Goal: Information Seeking & Learning: Learn about a topic

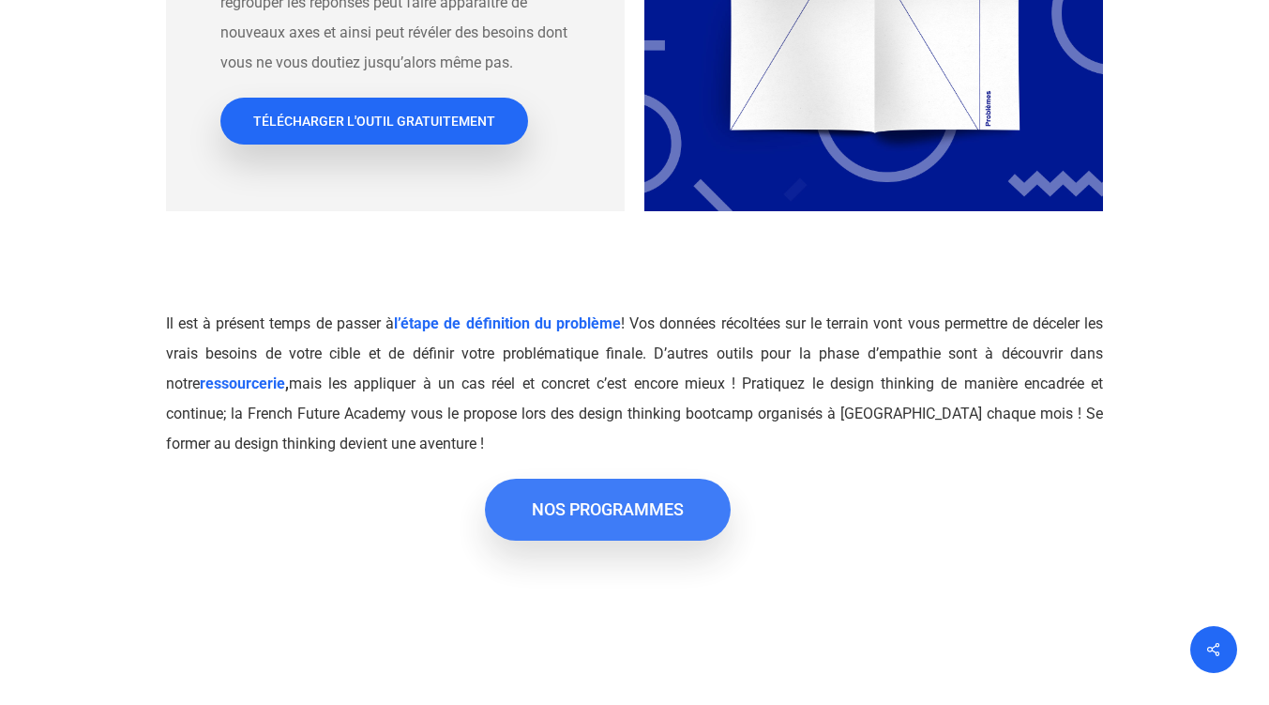
scroll to position [3846, 0]
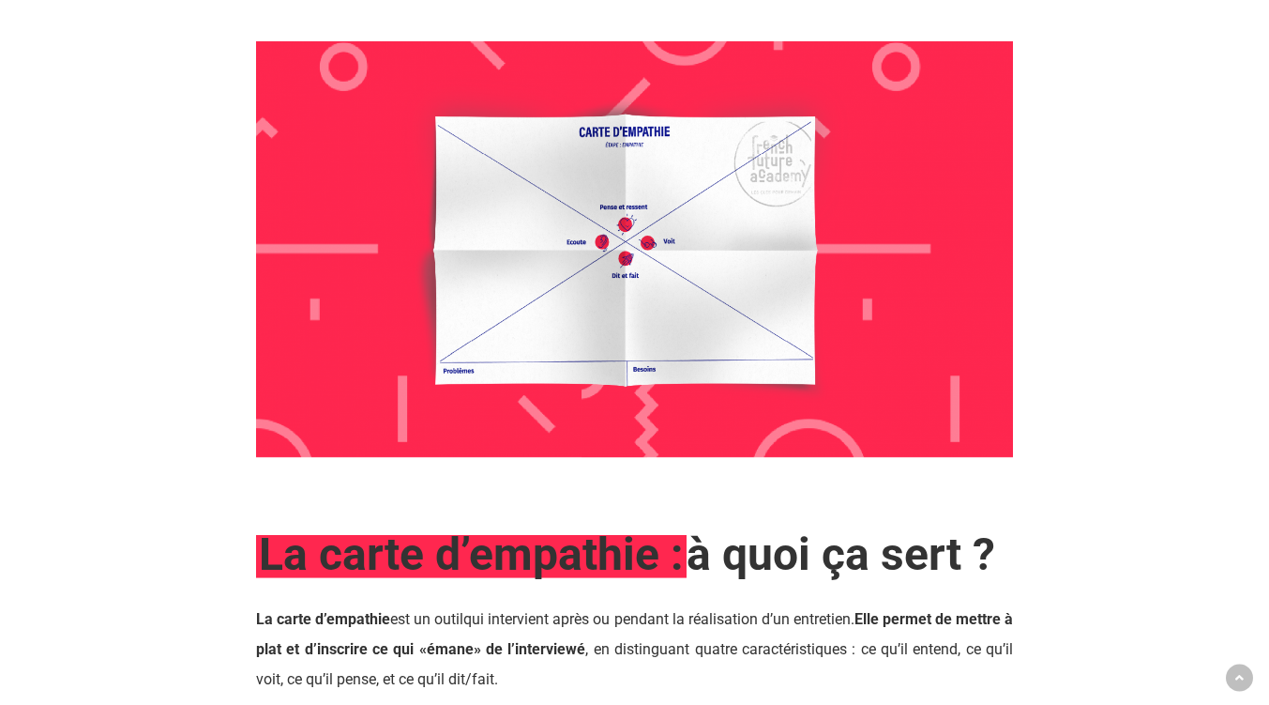
scroll to position [1407, 0]
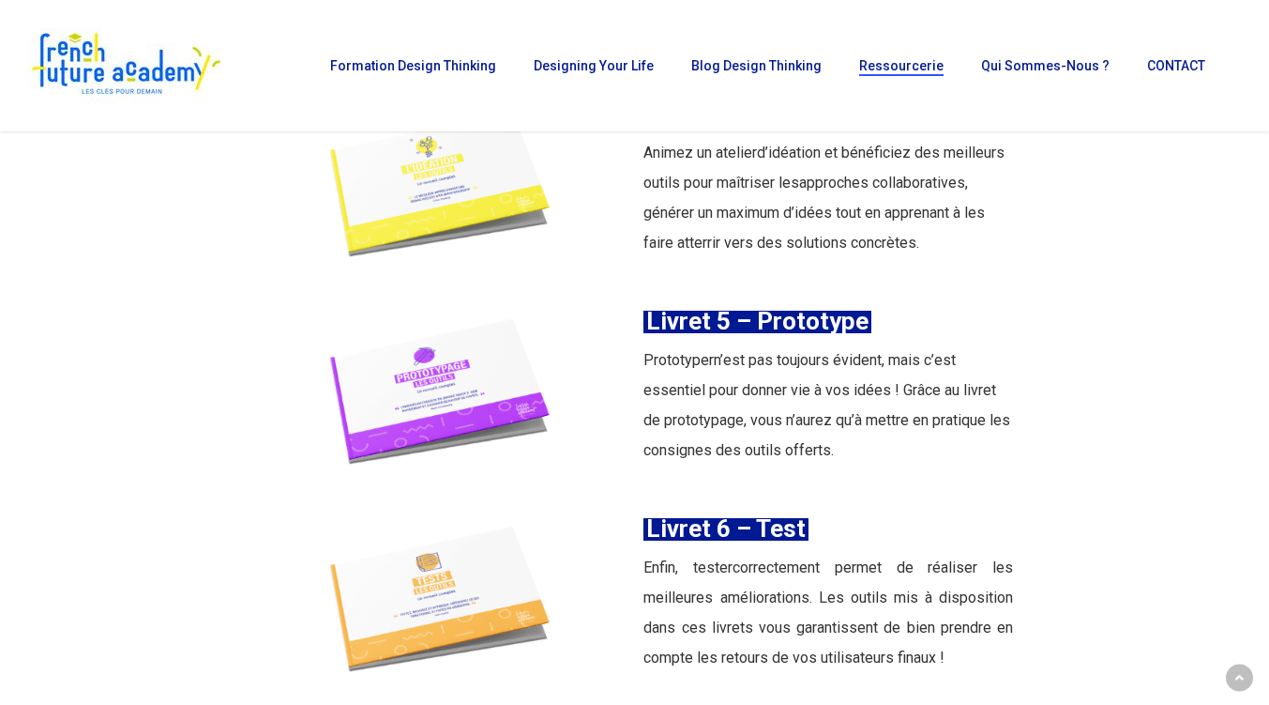
scroll to position [3002, 0]
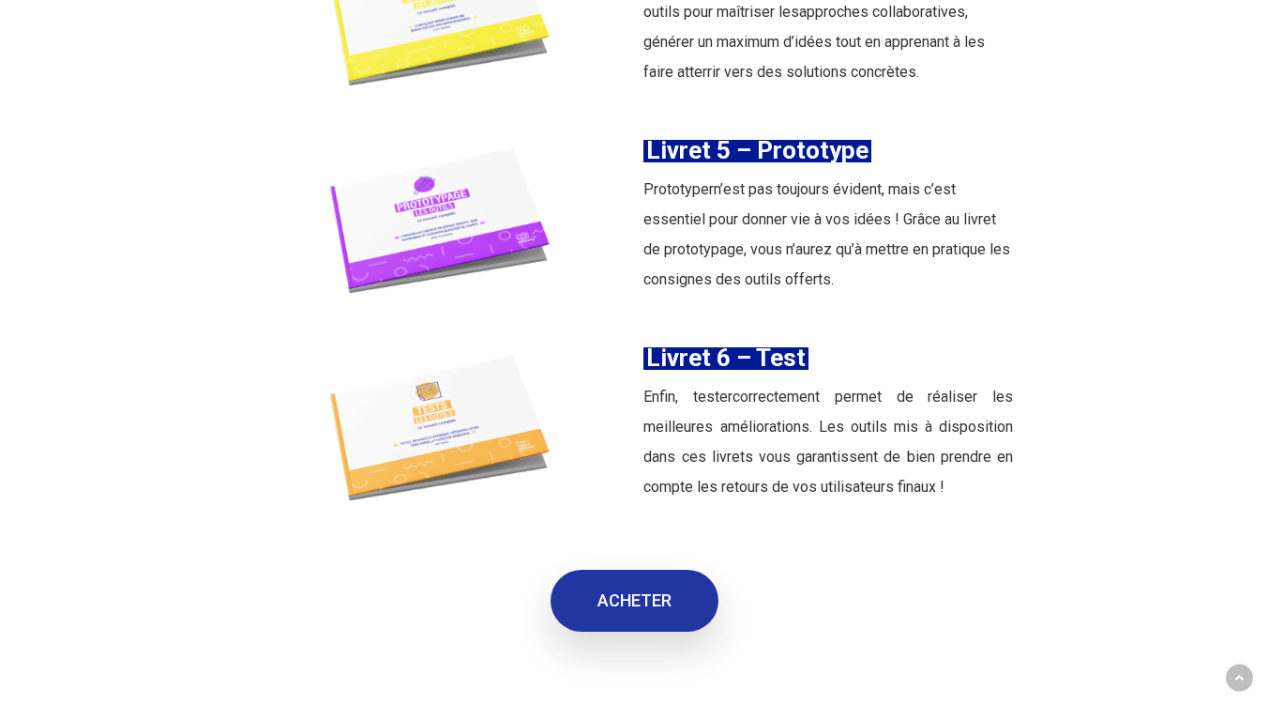
click at [674, 569] on link "ACHETER" at bounding box center [635, 600] width 168 height 62
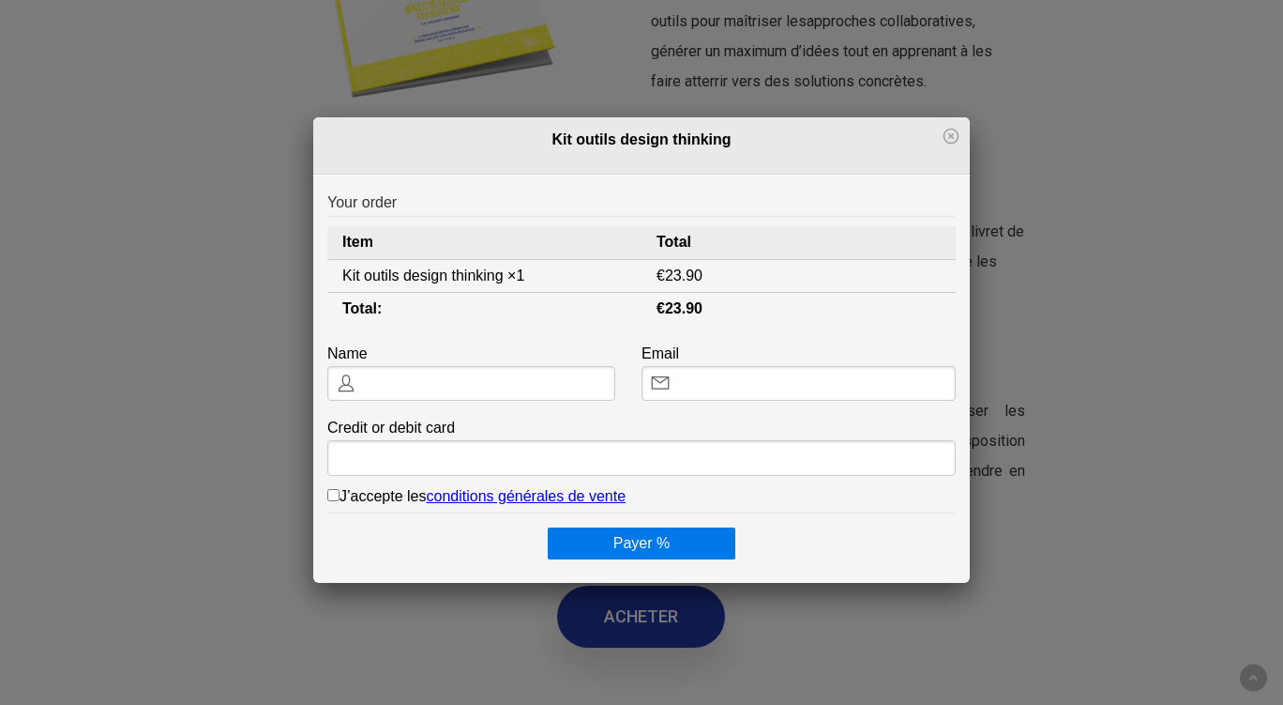
scroll to position [0, 0]
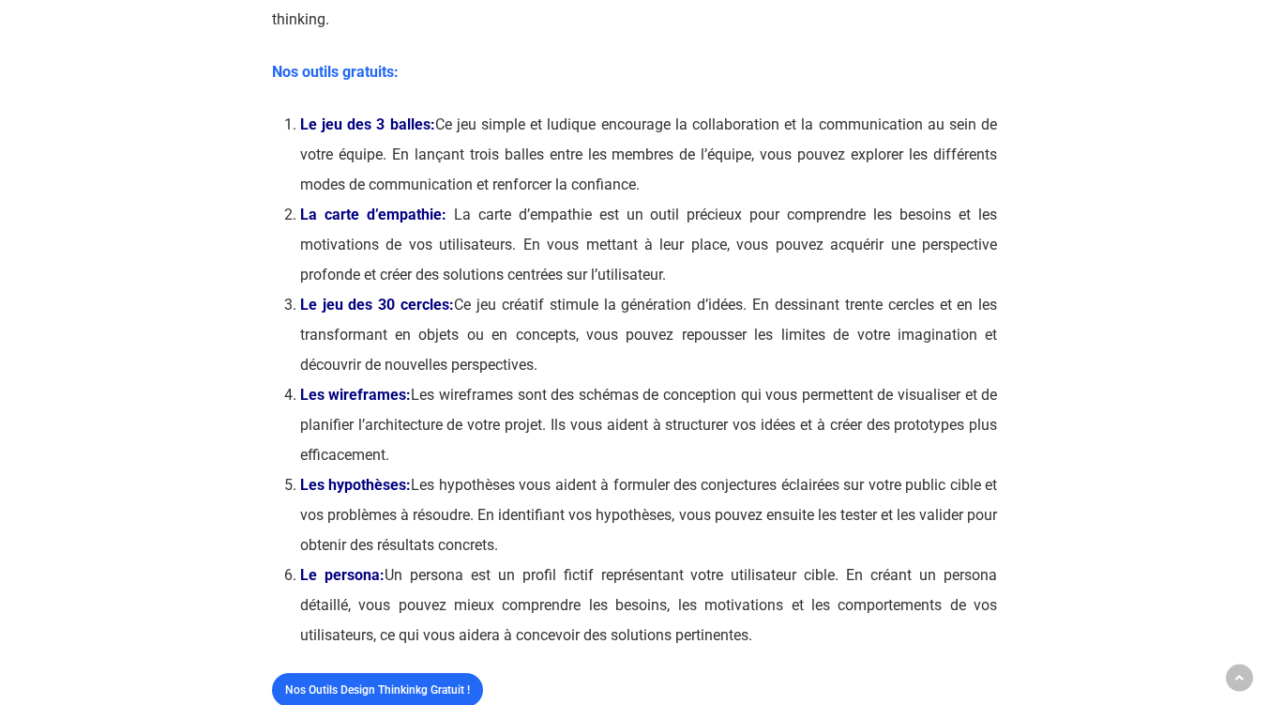
scroll to position [657, 0]
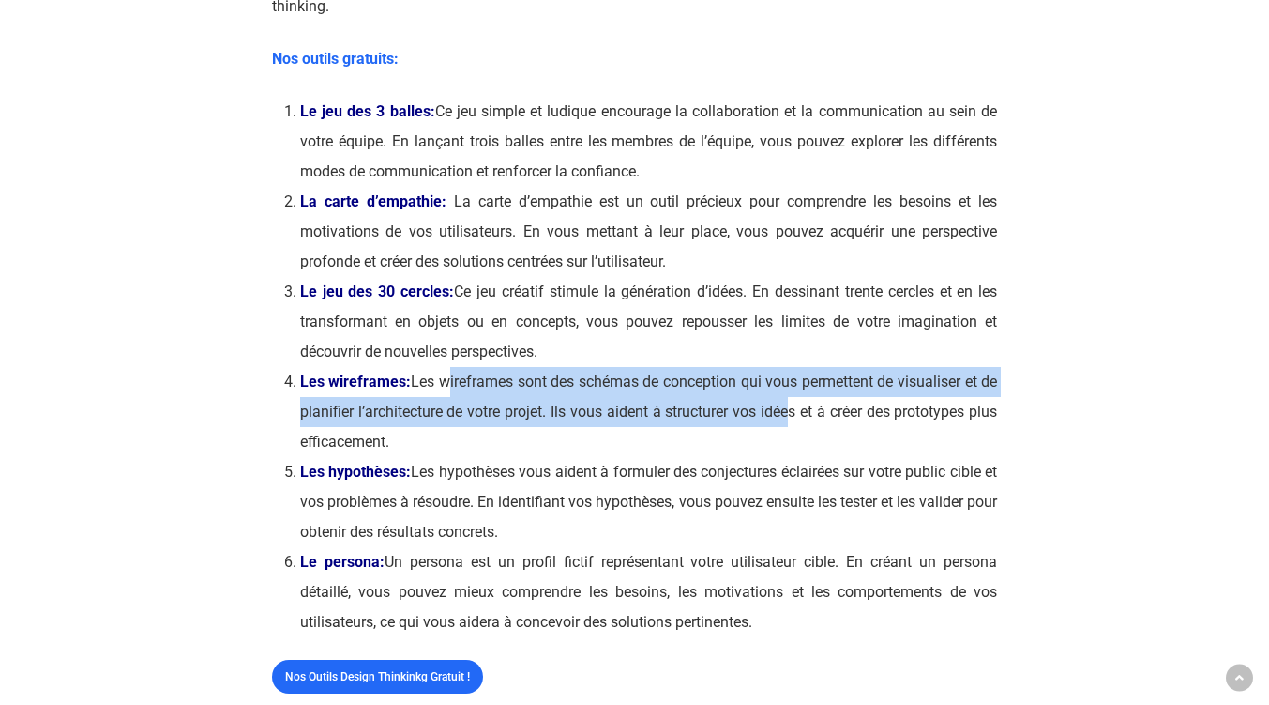
drag, startPoint x: 446, startPoint y: 386, endPoint x: 811, endPoint y: 415, distance: 367.0
click at [811, 415] on li "Les wireframes: Les wireframes sont des schémas de conception qui vous permette…" at bounding box center [649, 412] width 698 height 90
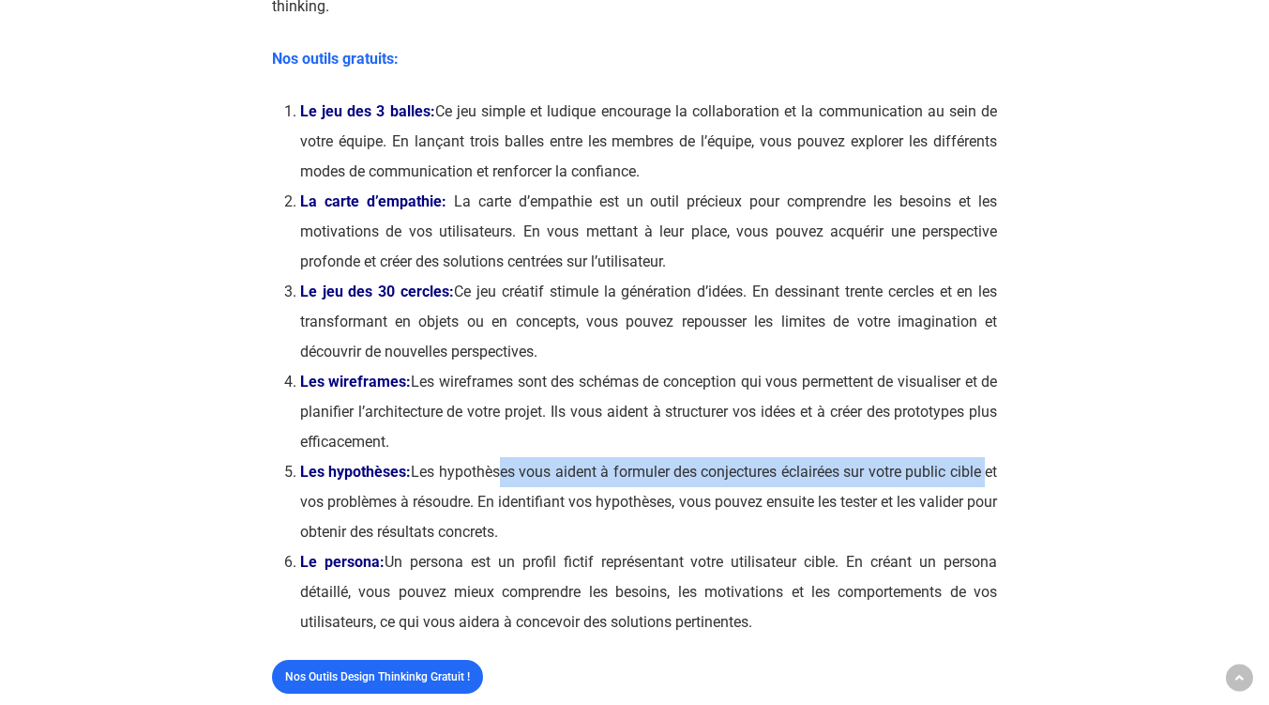
drag, startPoint x: 495, startPoint y: 477, endPoint x: 1001, endPoint y: 467, distance: 505.7
click at [1001, 467] on div "NOS OUTILS DESIGN THINKING Utilisez nos outils gratuits et découvrez nos kits c…" at bounding box center [635, 513] width 749 height 1875
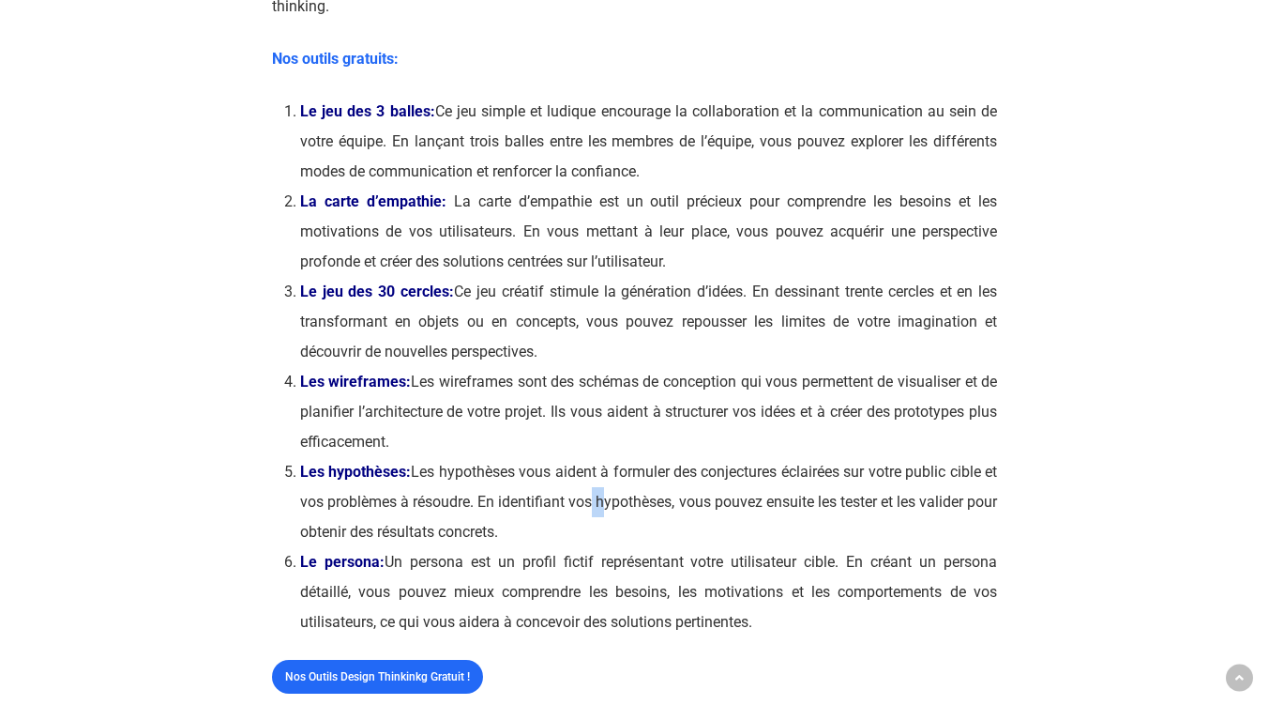
drag, startPoint x: 603, startPoint y: 500, endPoint x: 612, endPoint y: 505, distance: 9.7
click at [620, 503] on li "Les hypothèses: Les hypothèses vous aident à formuler des conjectures éclairées…" at bounding box center [649, 502] width 698 height 90
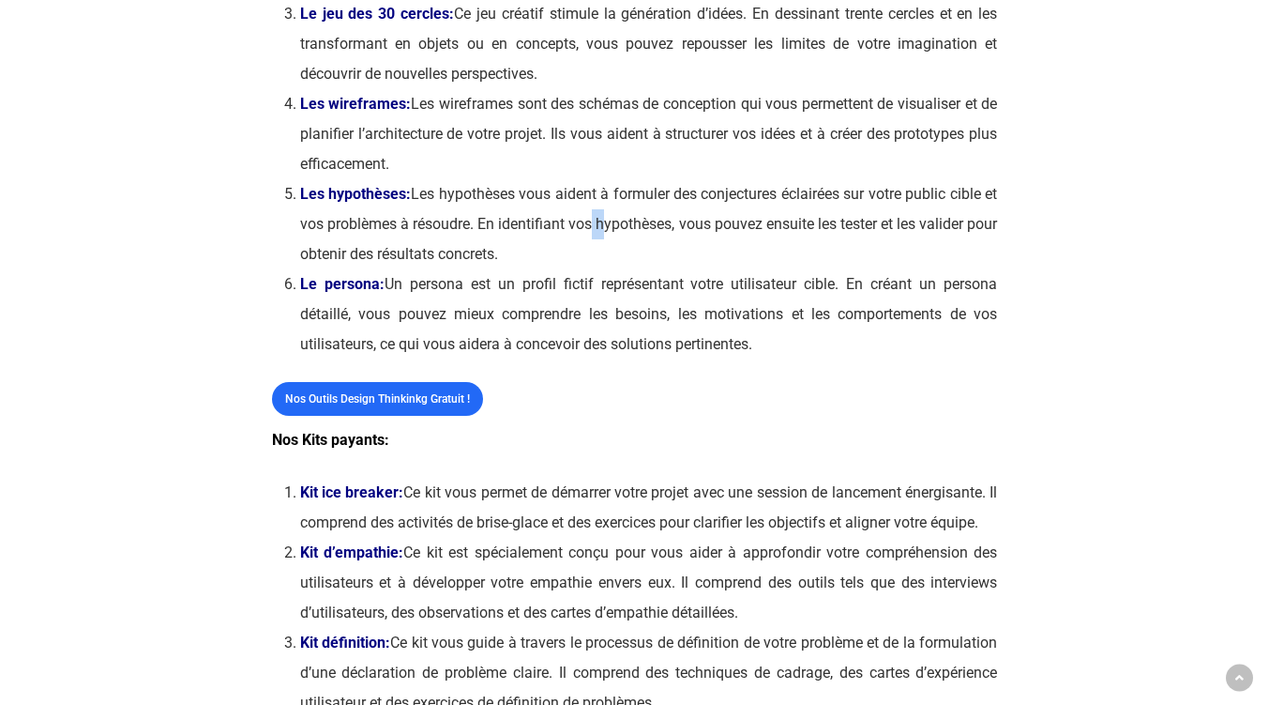
scroll to position [938, 0]
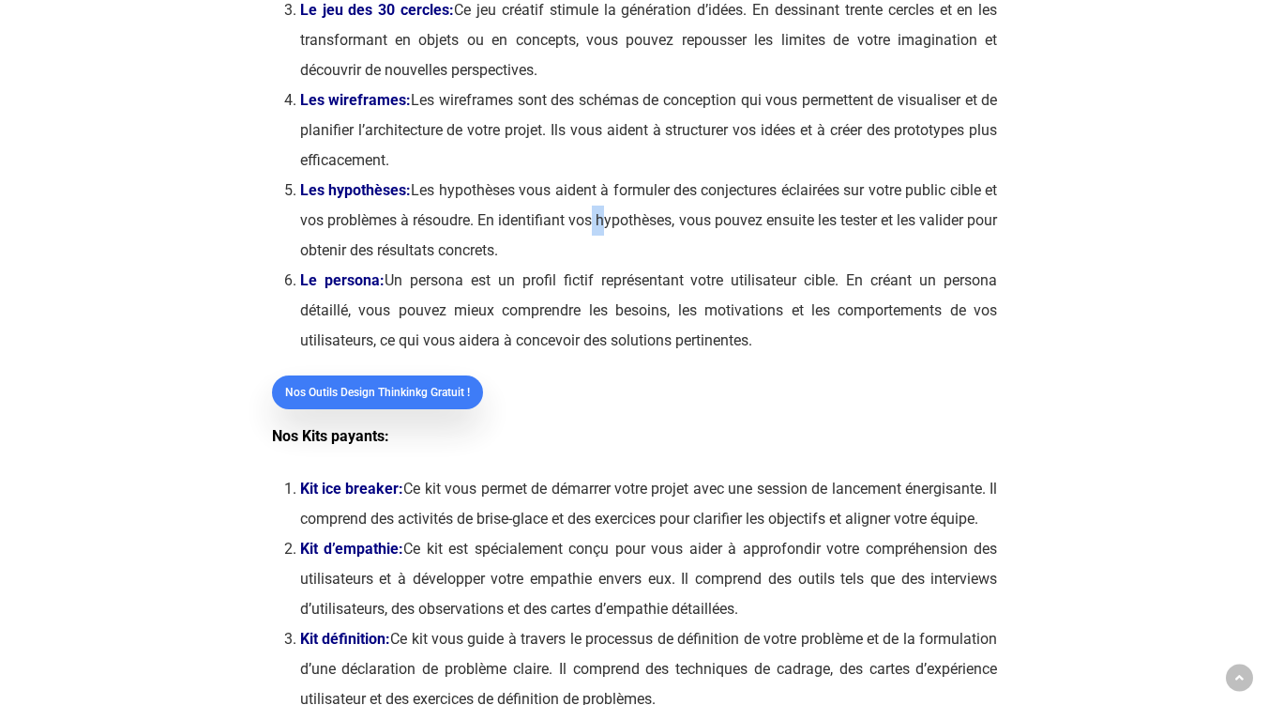
click at [421, 396] on span "Nos outils Design Thinkinkg gratuit !" at bounding box center [377, 392] width 185 height 19
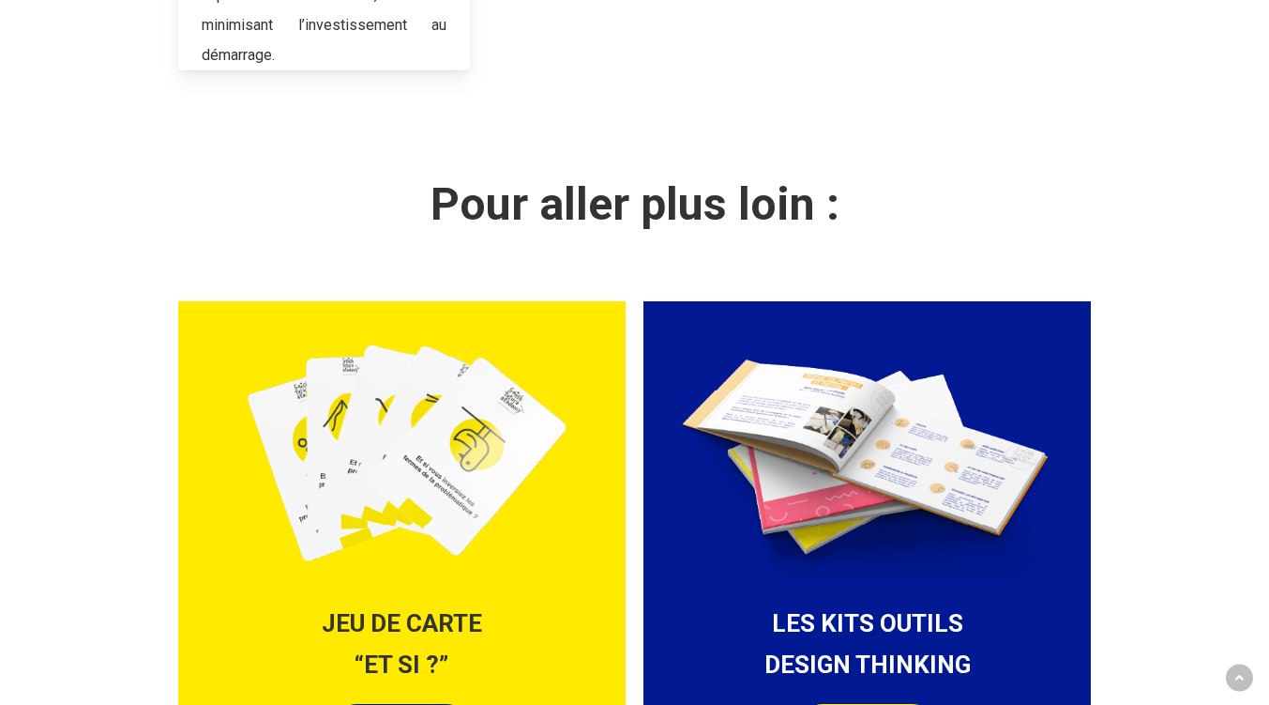
scroll to position [1970, 0]
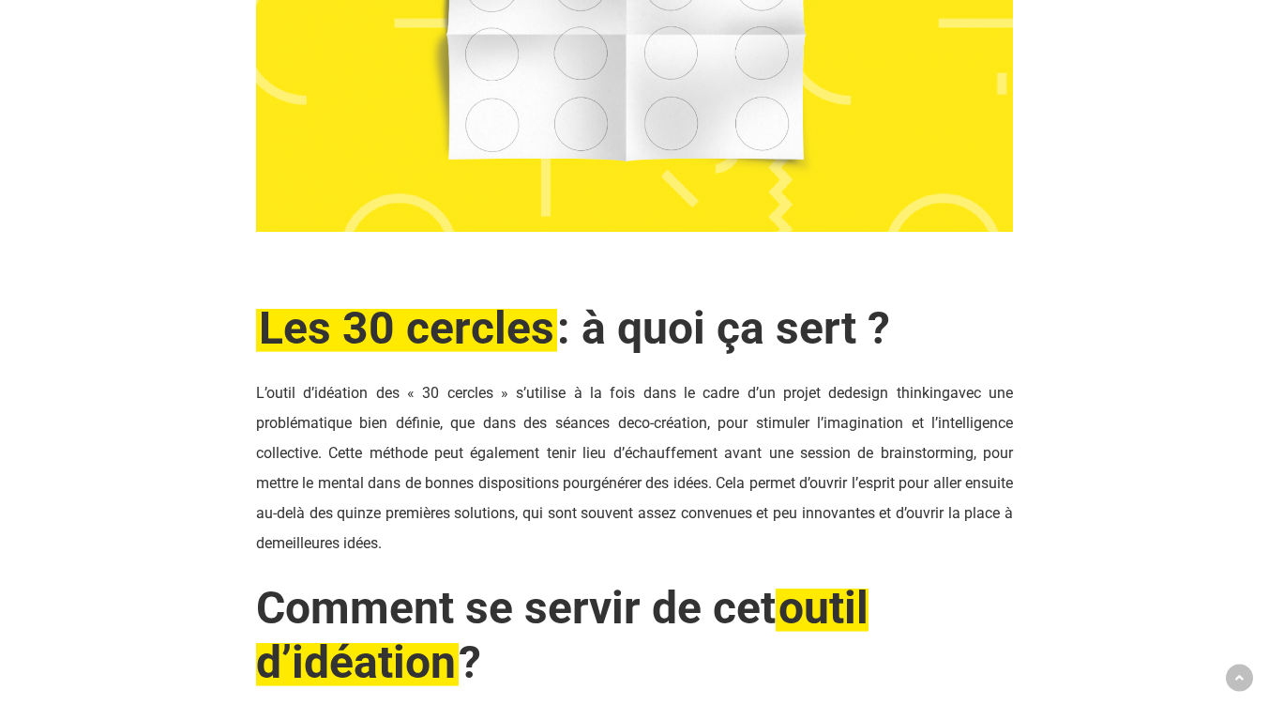
scroll to position [1595, 0]
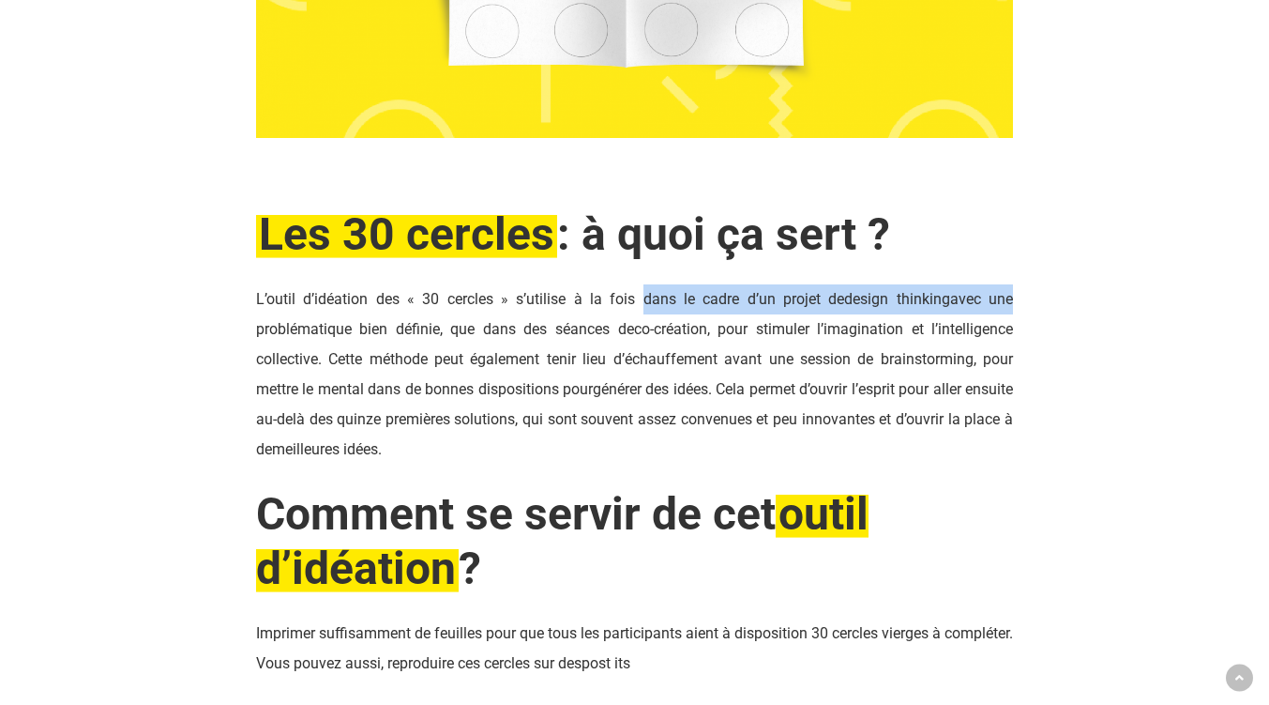
drag, startPoint x: 636, startPoint y: 299, endPoint x: 1008, endPoint y: 303, distance: 372.4
click at [1008, 303] on p "L’outil d’idéation des « 30 cercles » s’utilise à la fois dans le cadre d’un pr…" at bounding box center [634, 374] width 757 height 180
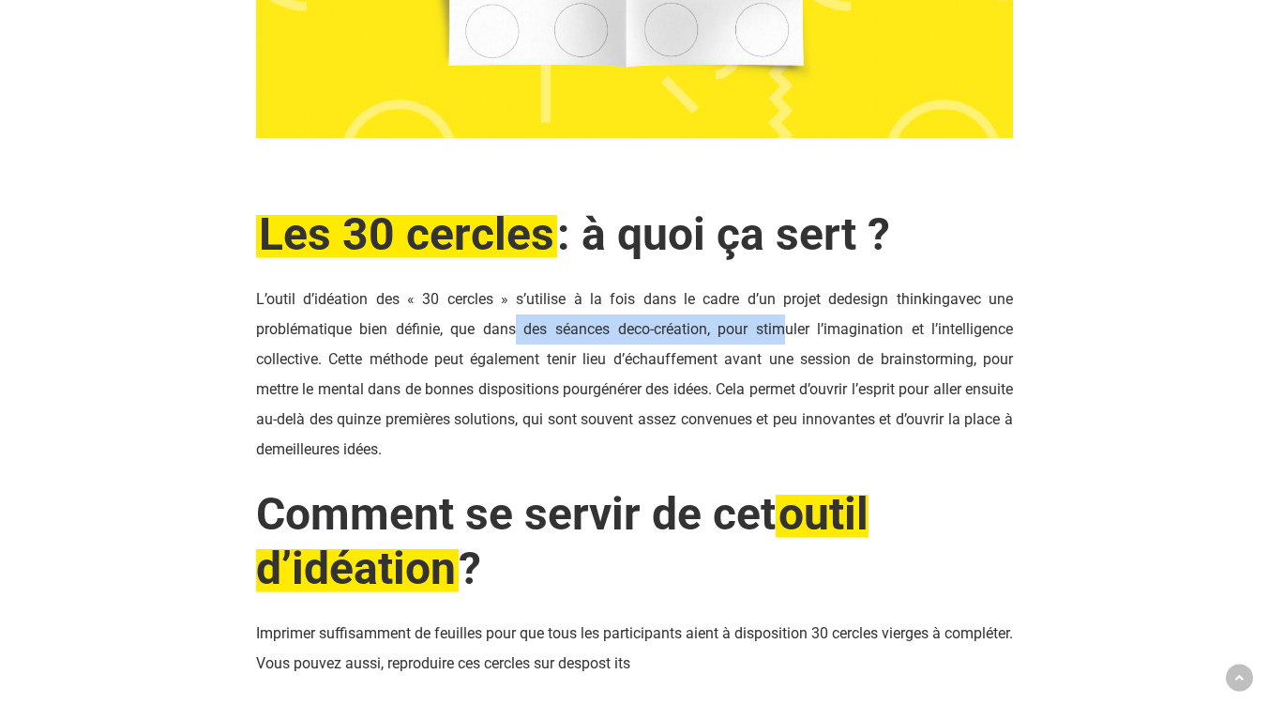
drag, startPoint x: 548, startPoint y: 334, endPoint x: 789, endPoint y: 320, distance: 241.5
click at [789, 320] on p "L’outil d’idéation des « 30 cercles » s’utilise à la fois dans le cadre d’un pr…" at bounding box center [634, 374] width 757 height 180
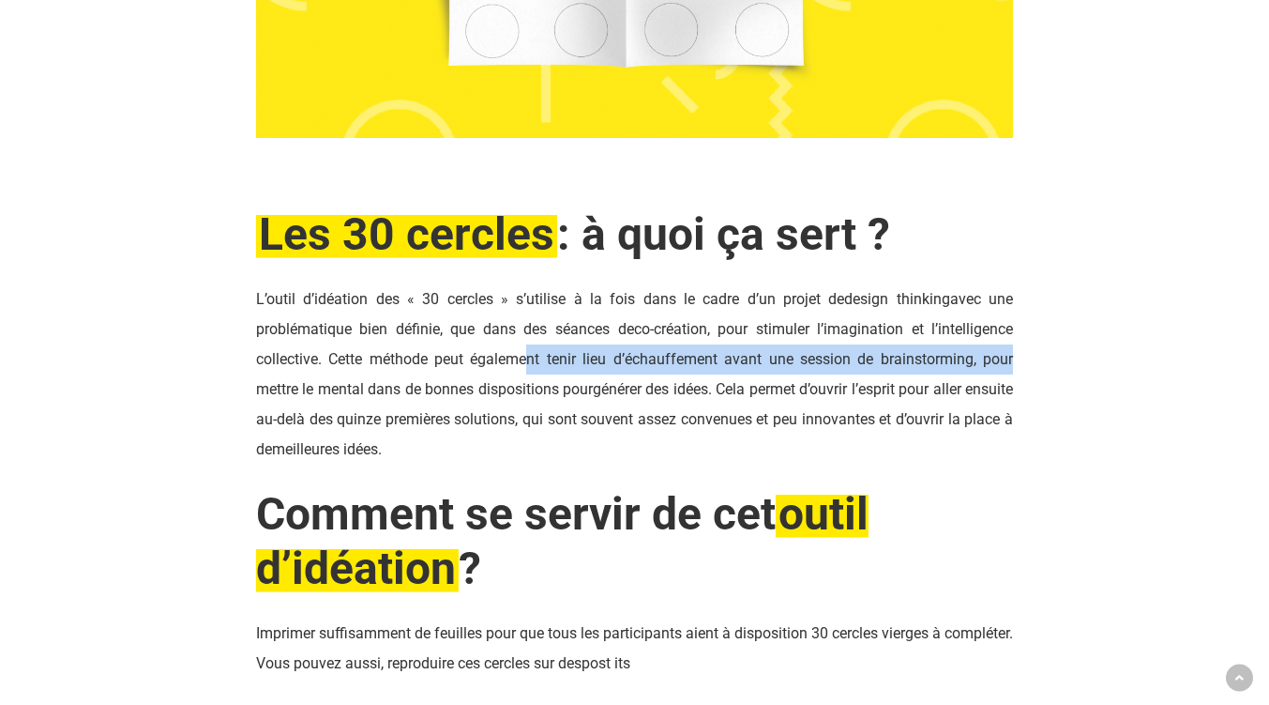
drag, startPoint x: 532, startPoint y: 365, endPoint x: 1012, endPoint y: 355, distance: 480.4
click at [1012, 355] on span ". Cette méthode peut également tenir lieu d’échauffement avant une session de b…" at bounding box center [634, 374] width 757 height 48
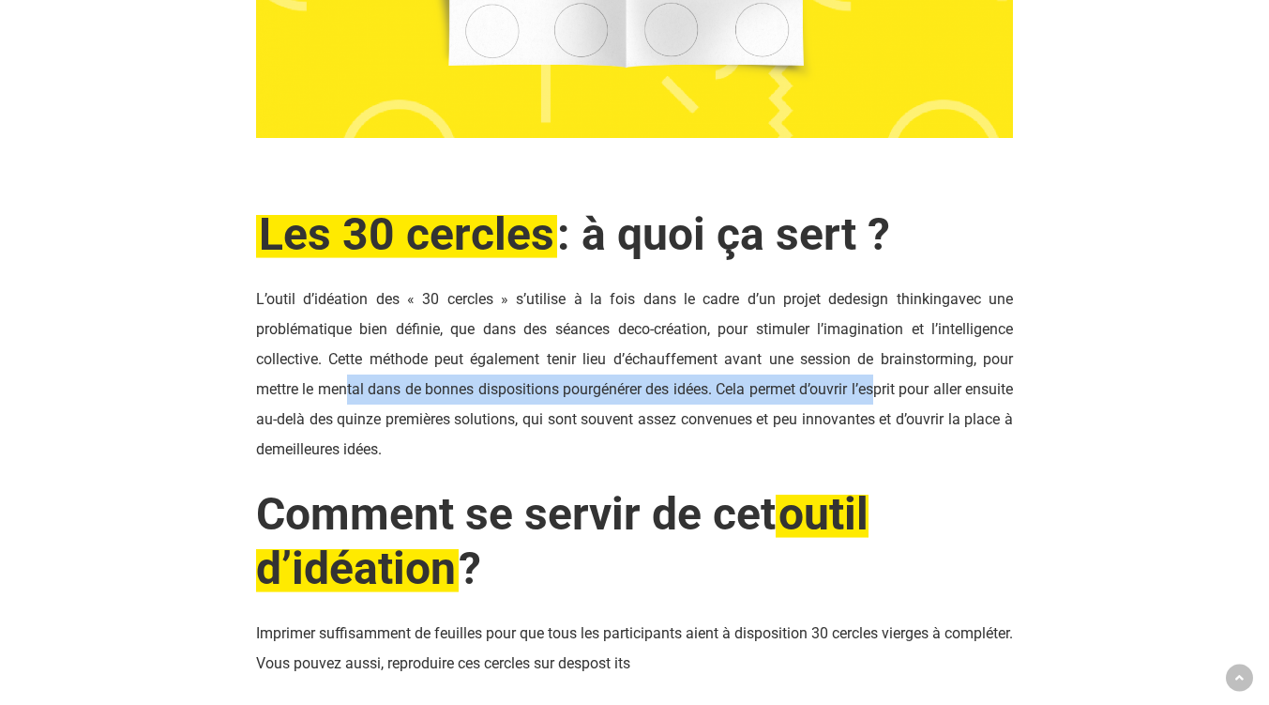
drag, startPoint x: 350, startPoint y: 391, endPoint x: 918, endPoint y: 387, distance: 568.5
click at [918, 387] on p "L’outil d’idéation des « 30 cercles » s’utilise à la fois dans le cadre d’un pr…" at bounding box center [634, 374] width 757 height 180
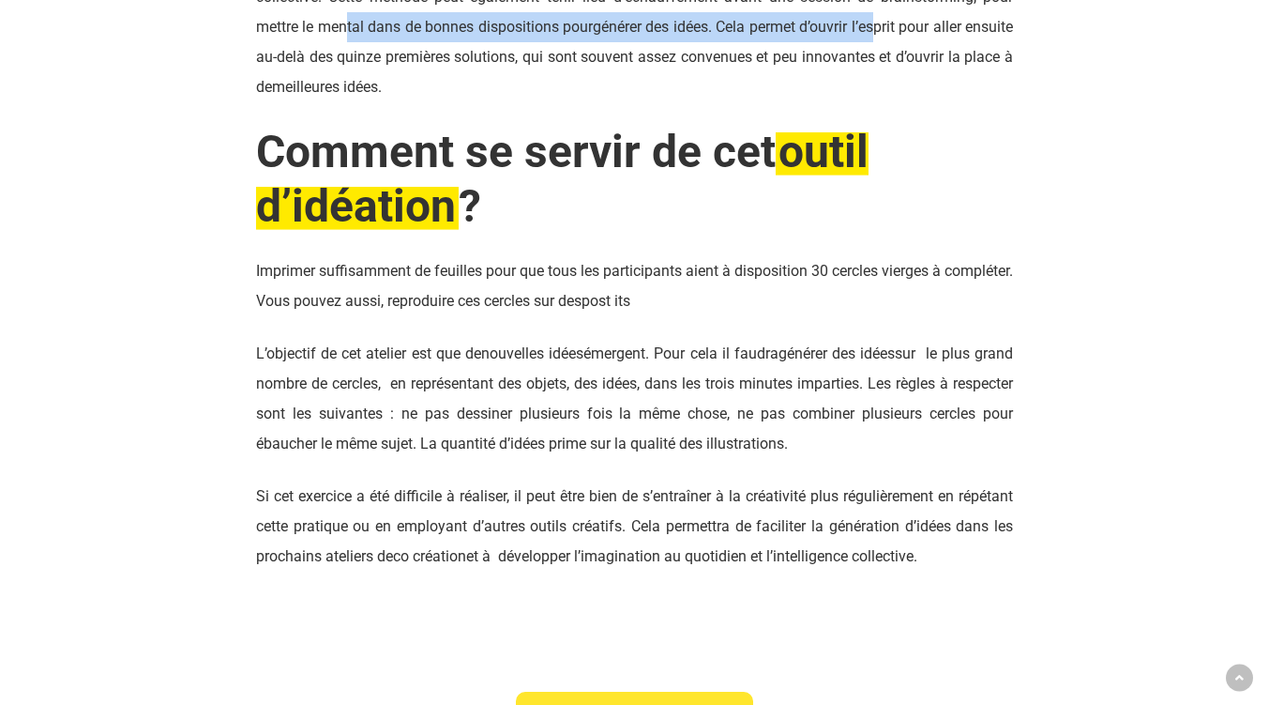
scroll to position [2064, 0]
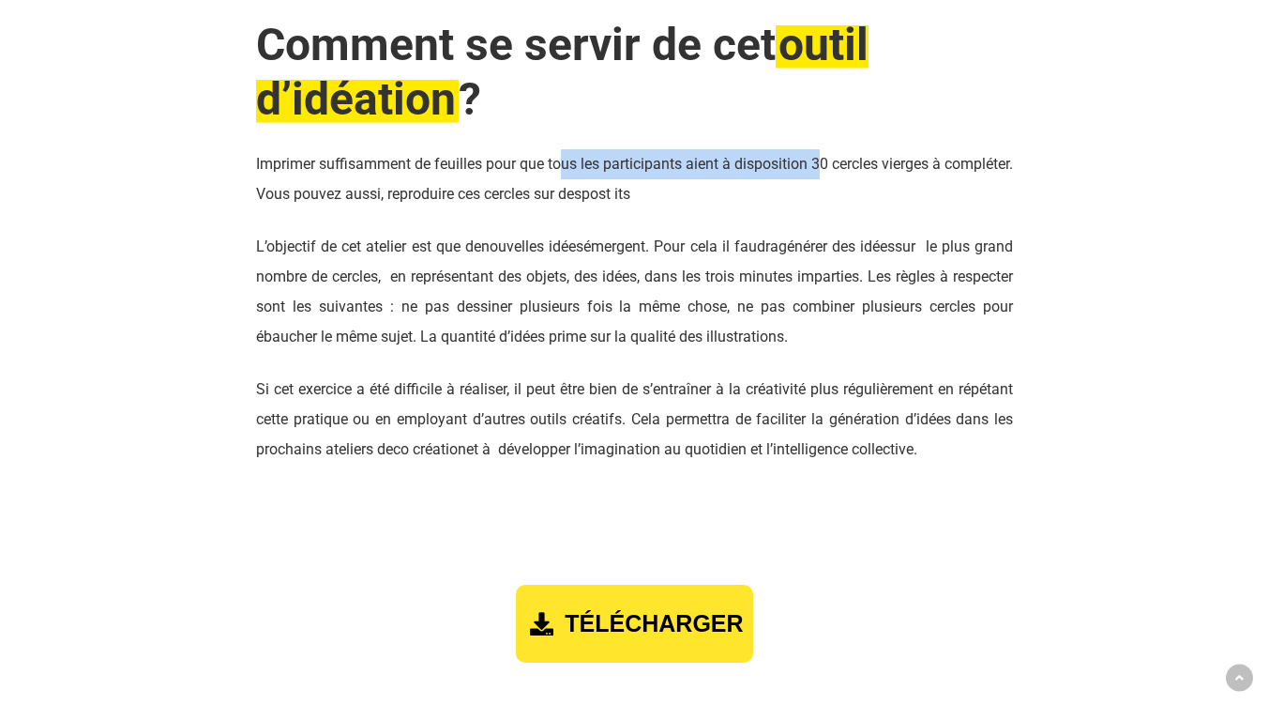
drag, startPoint x: 655, startPoint y: 164, endPoint x: 877, endPoint y: 173, distance: 222.5
click at [877, 173] on span "Imprimer suffisamment de feuilles pour que tous les participants aient à dispos…" at bounding box center [634, 179] width 757 height 48
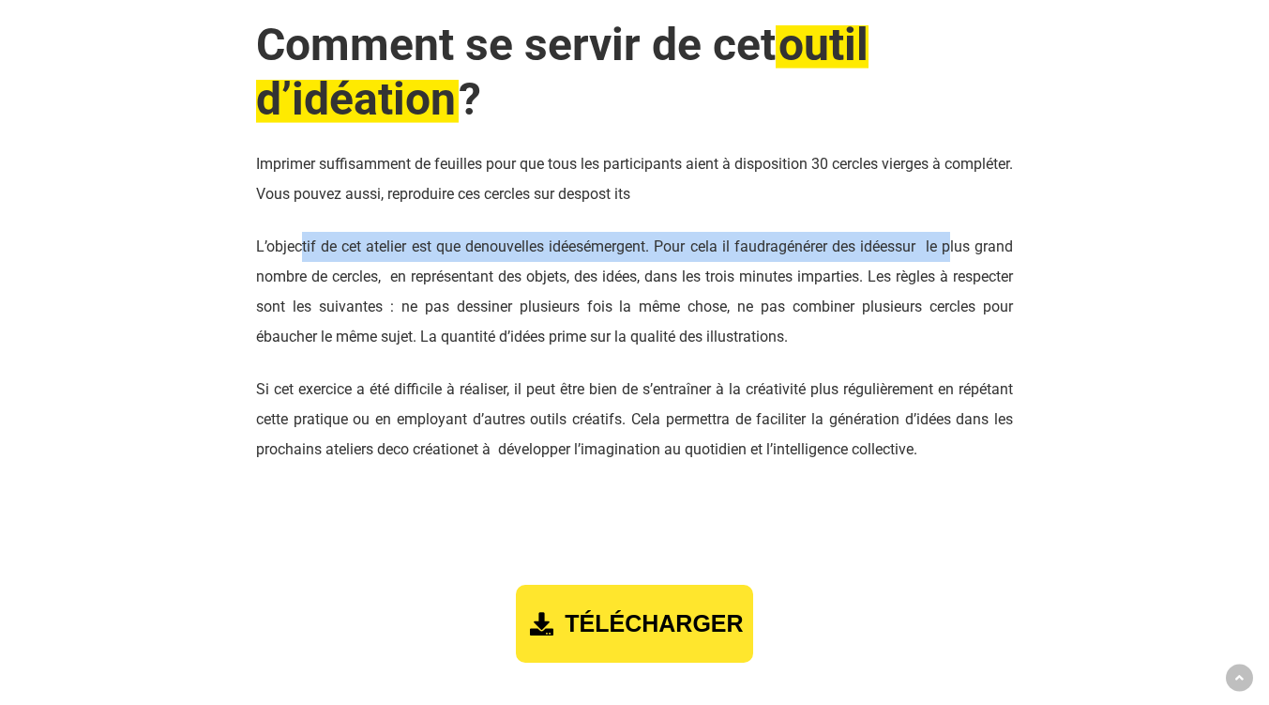
drag, startPoint x: 300, startPoint y: 246, endPoint x: 987, endPoint y: 232, distance: 686.8
click at [987, 232] on p "L’objectif de cet atelier est que de nouvelles idées émergent. Pour cela il fau…" at bounding box center [634, 303] width 757 height 143
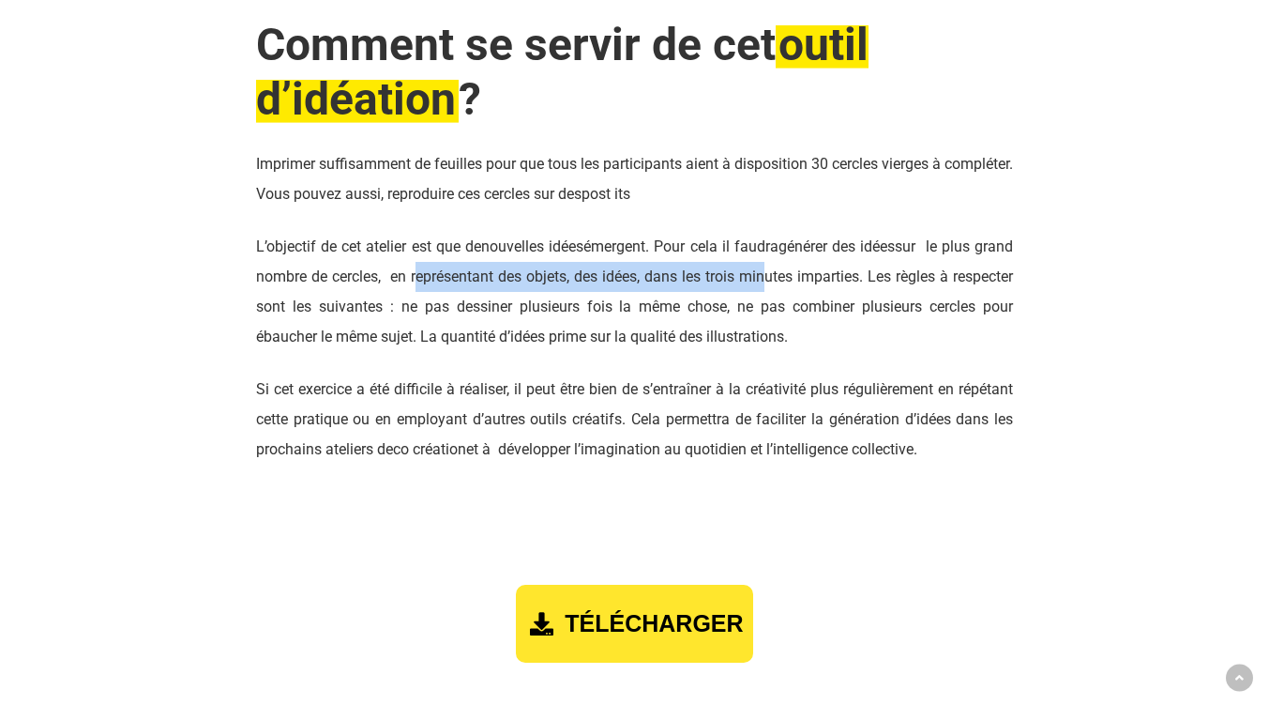
drag, startPoint x: 458, startPoint y: 283, endPoint x: 818, endPoint y: 276, distance: 360.3
click at [818, 276] on span "sur le plus grand nombre de cercles, en représentant des objets, des idées, dan…" at bounding box center [634, 291] width 757 height 108
drag, startPoint x: 592, startPoint y: 311, endPoint x: 792, endPoint y: 369, distance: 208.1
click at [898, 341] on p "L’objectif de cet atelier est que de nouvelles idées émergent. Pour cela il fau…" at bounding box center [634, 303] width 757 height 143
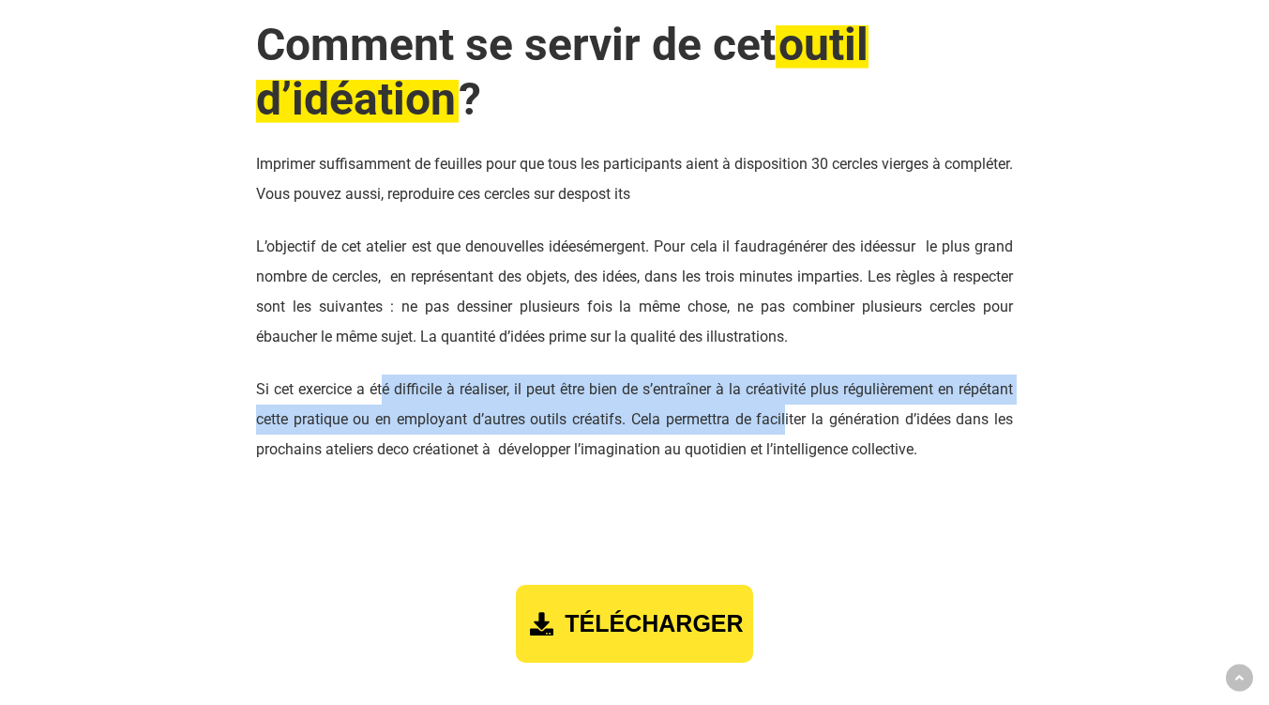
drag, startPoint x: 385, startPoint y: 391, endPoint x: 759, endPoint y: 379, distance: 374.5
click at [782, 431] on p "Si cet exercice a été difficile à réaliser, il peut être bien de s’entraîner à …" at bounding box center [634, 419] width 757 height 90
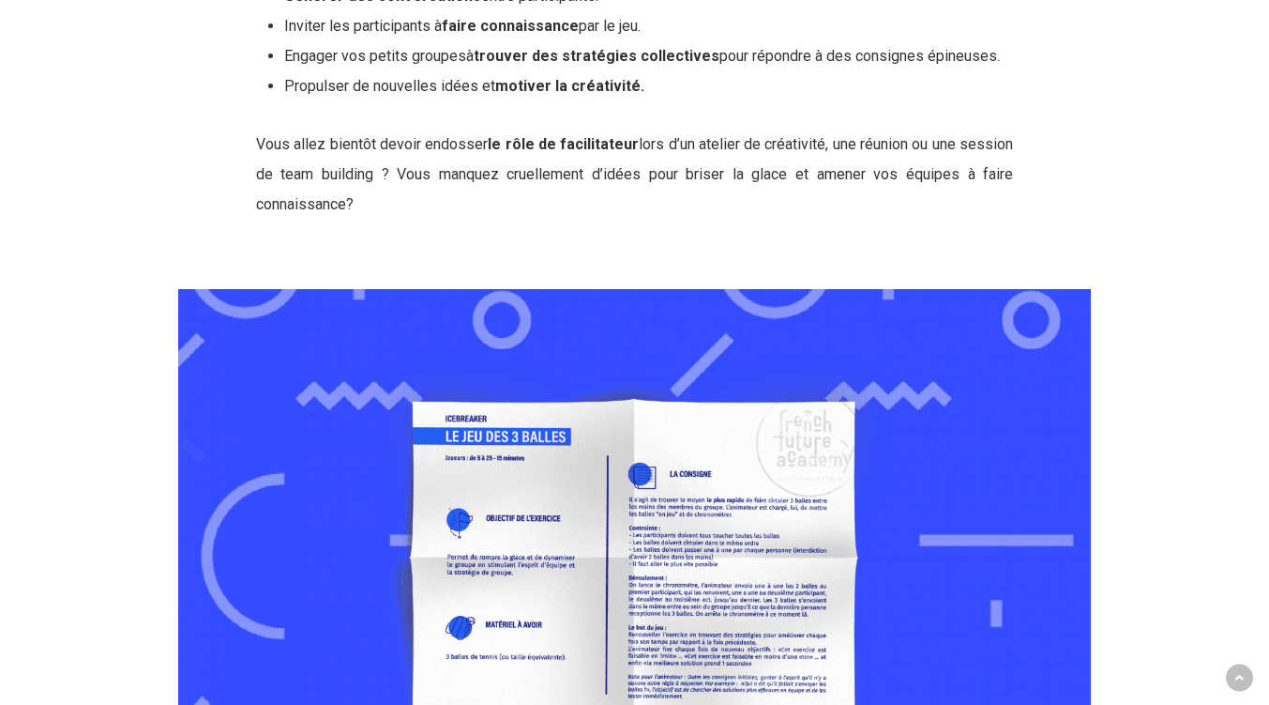
scroll to position [1220, 0]
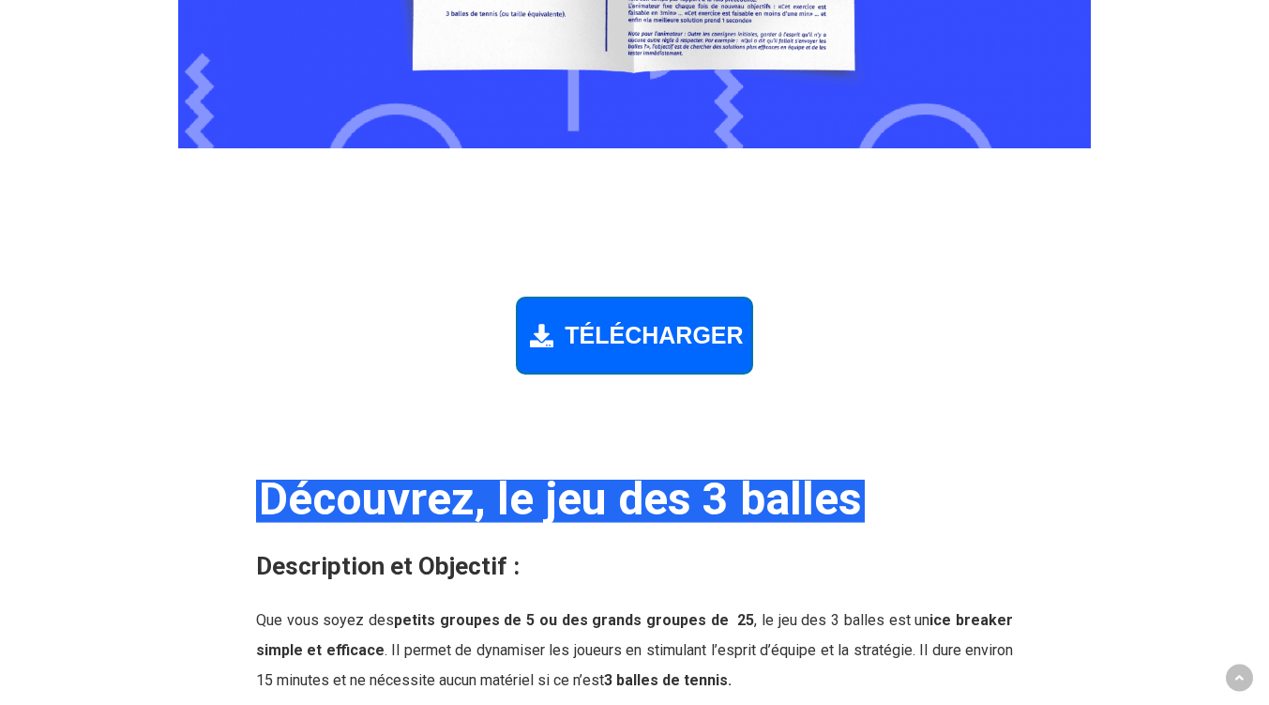
click at [627, 333] on span "TÉLÉCHARGER" at bounding box center [654, 335] width 178 height 27
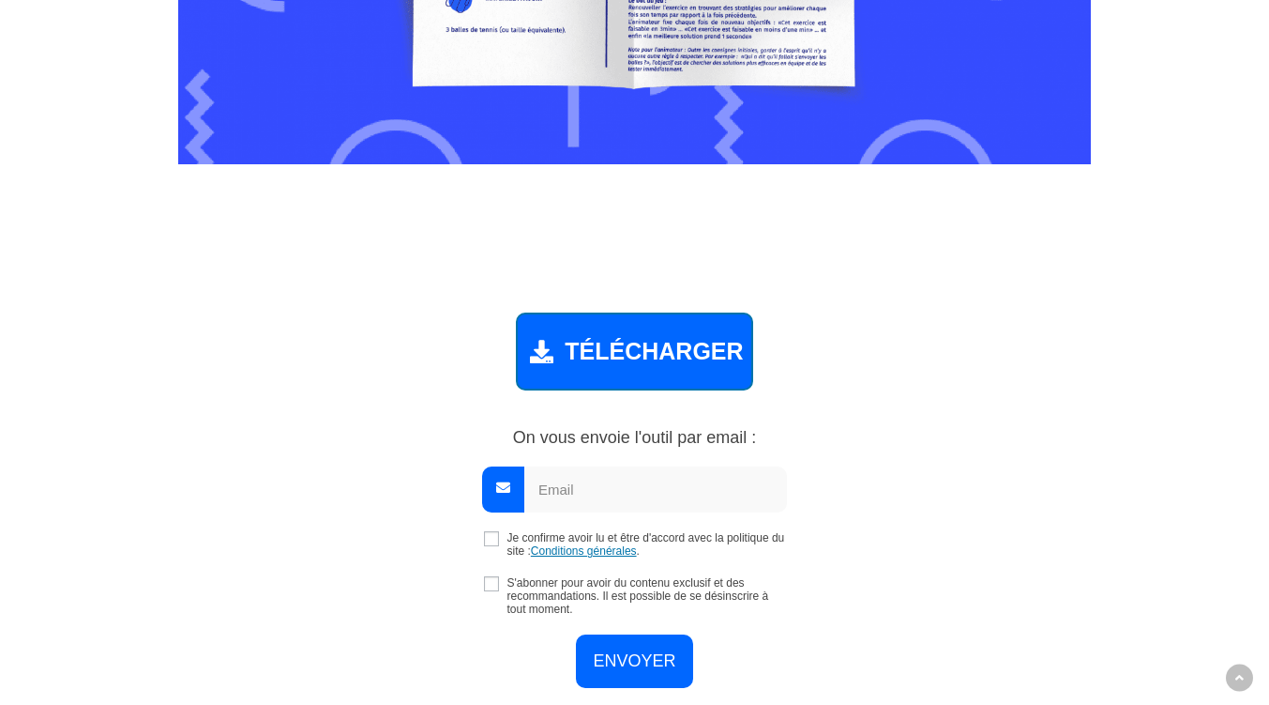
scroll to position [1766, 0]
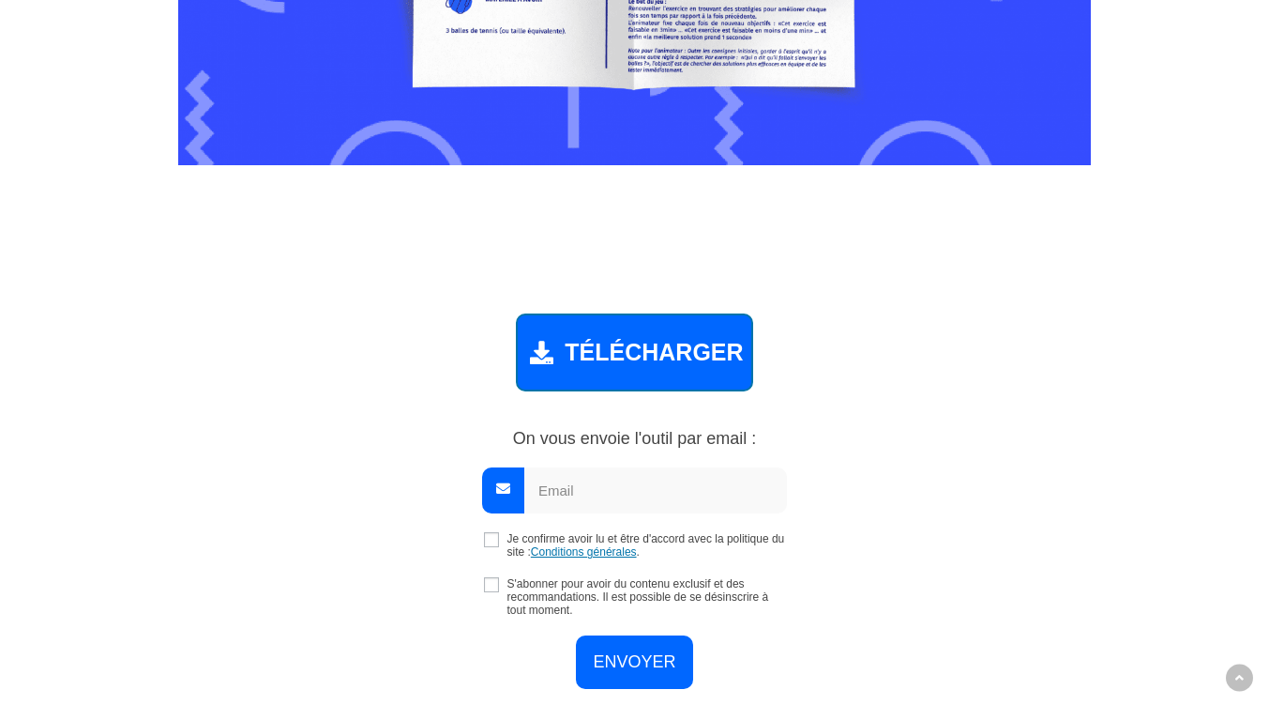
click at [577, 498] on input "email" at bounding box center [655, 490] width 263 height 46
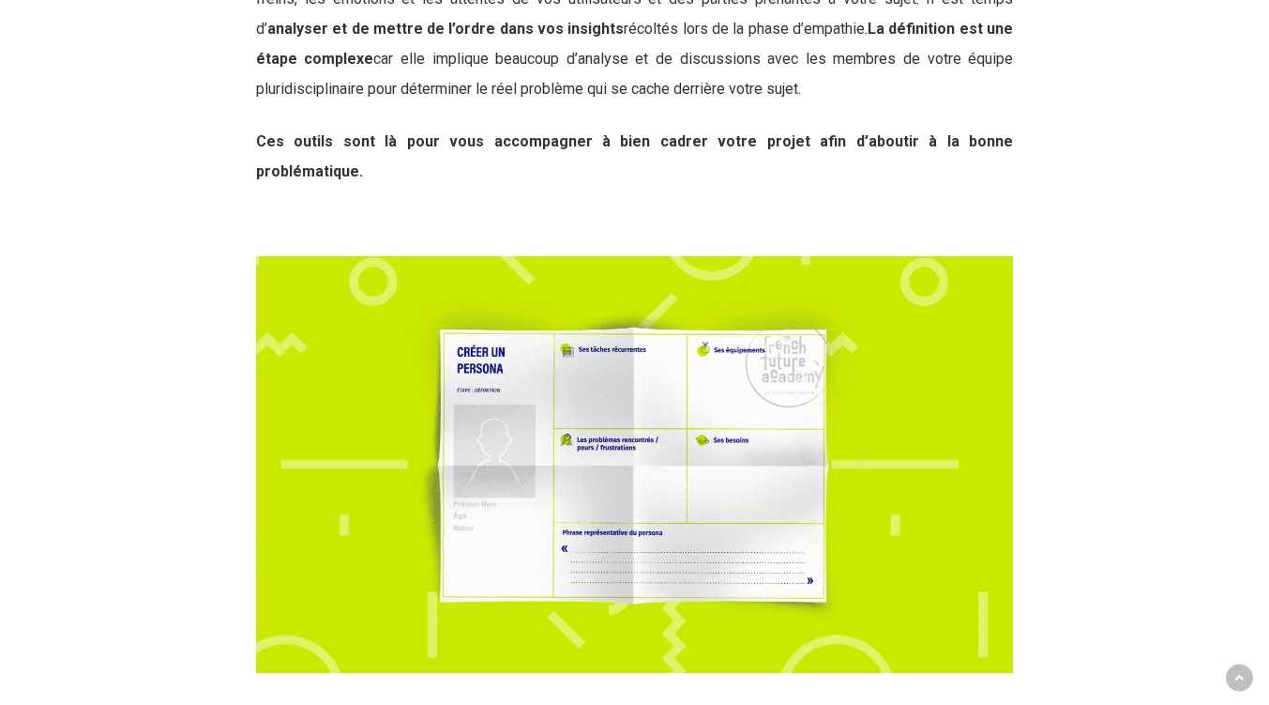
scroll to position [1126, 0]
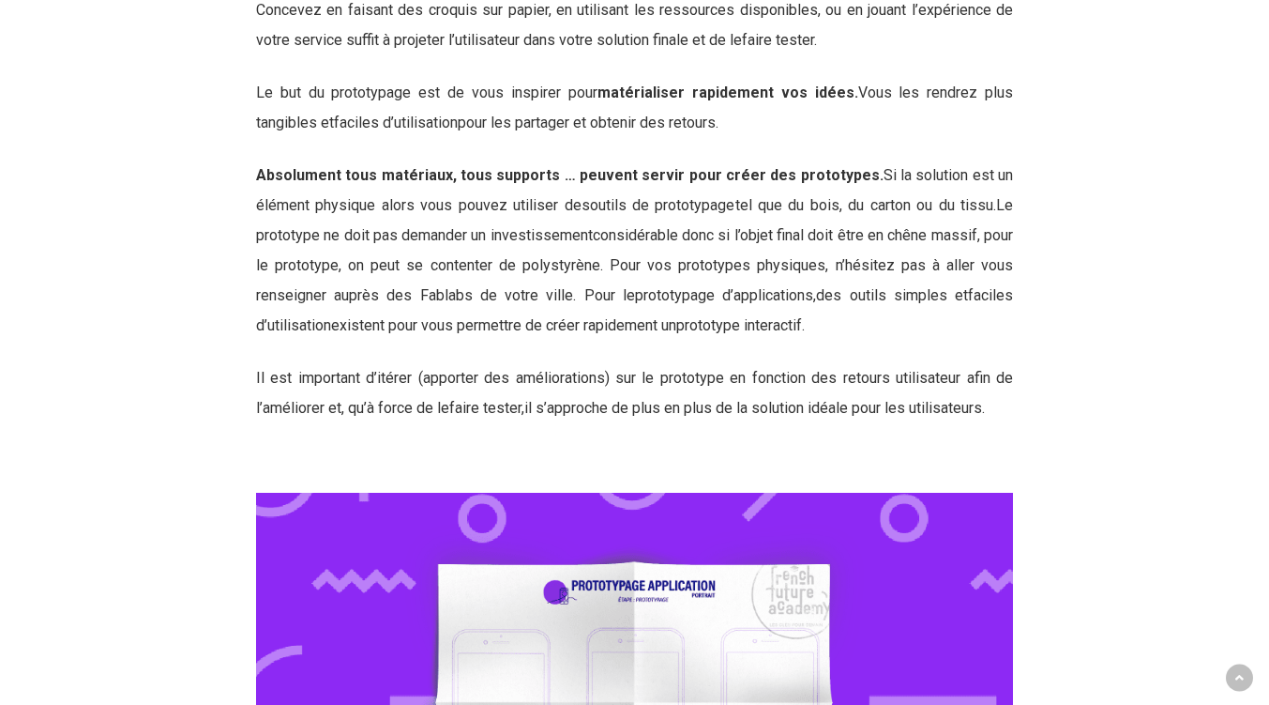
scroll to position [1313, 0]
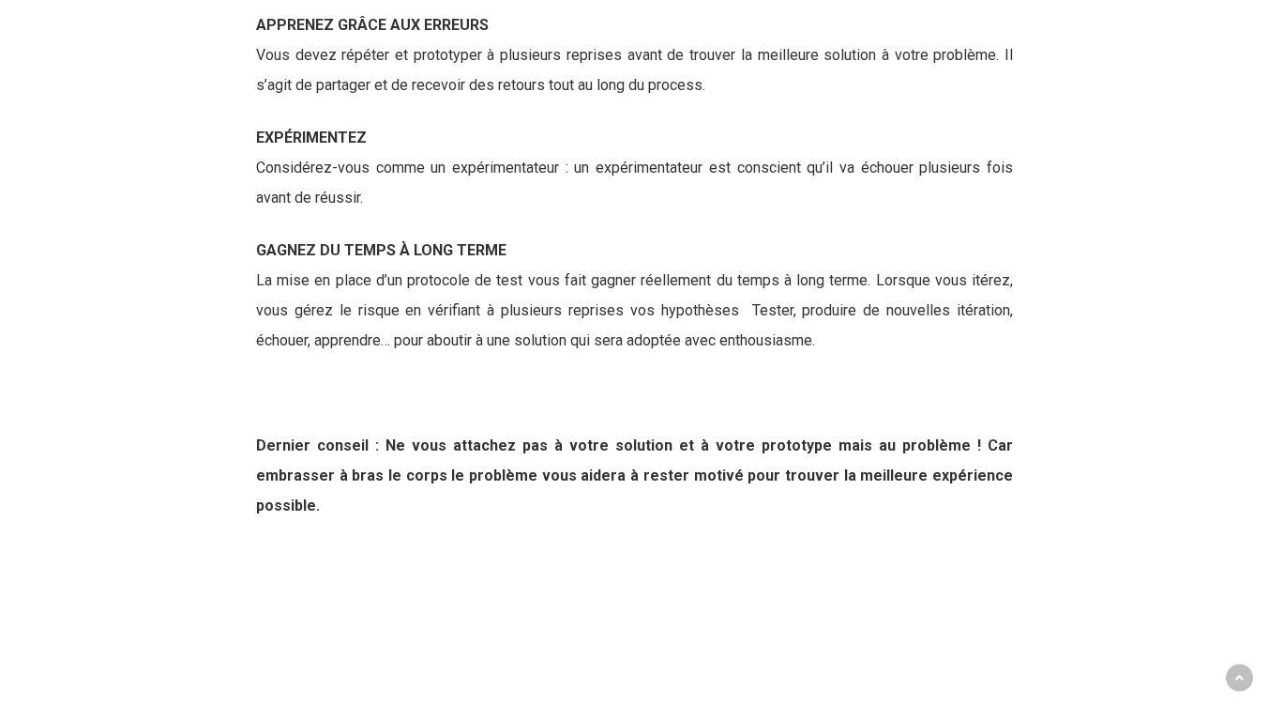
scroll to position [1782, 0]
